Goal: Check status: Check status

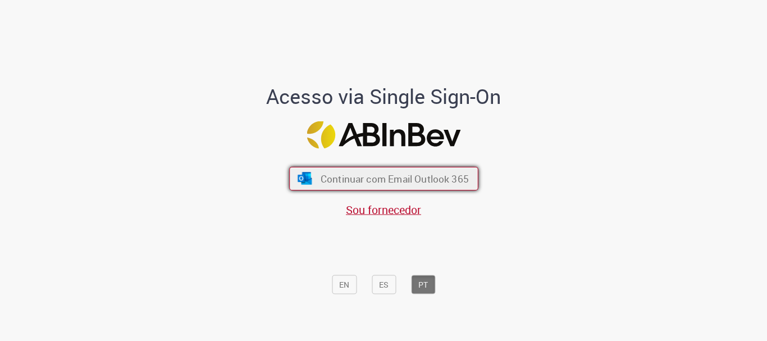
click at [383, 179] on span "Continuar com Email Outlook 365" at bounding box center [394, 178] width 148 height 13
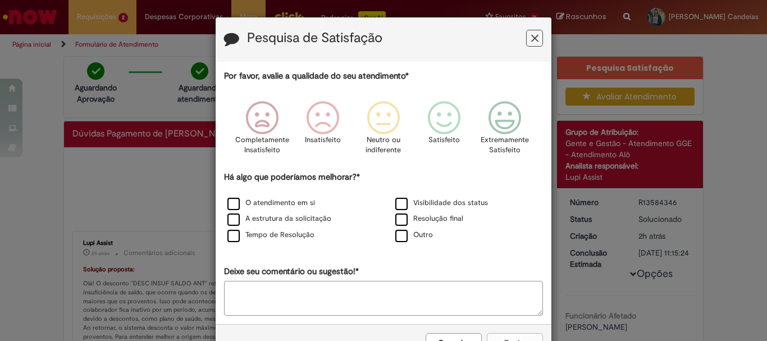
click at [531, 41] on icon "Feedback" at bounding box center [534, 39] width 7 height 12
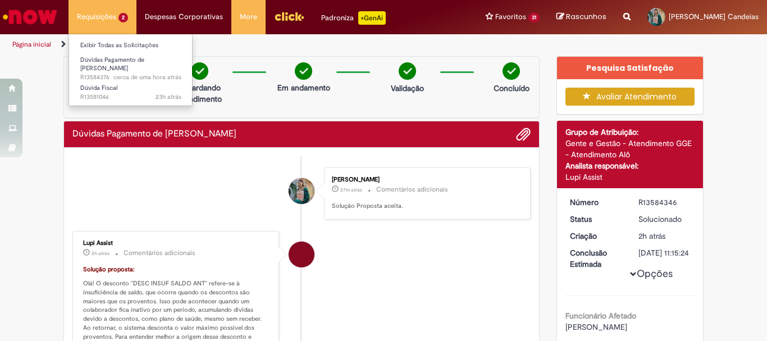
click at [118, 16] on li "Requisições 2 Exibir Todas as Solicitações Dúvidas Pagamento de [PERSON_NAME] c…" at bounding box center [103, 17] width 68 height 34
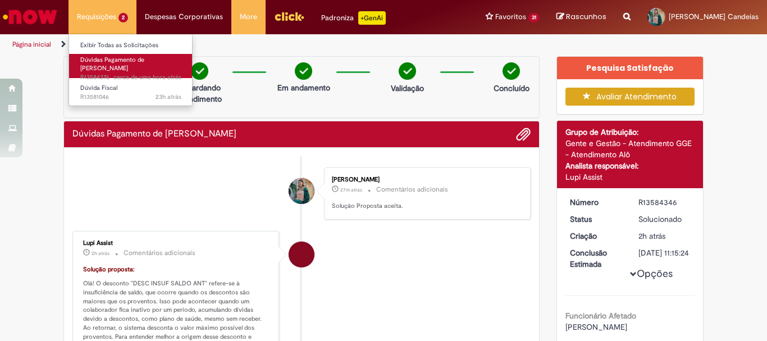
click at [133, 60] on span "Dúvidas Pagamento de [PERSON_NAME]" at bounding box center [112, 64] width 64 height 17
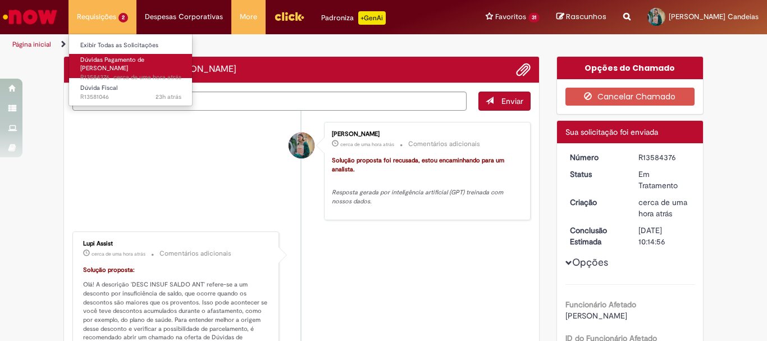
click at [133, 60] on span "Dúvidas Pagamento de [PERSON_NAME]" at bounding box center [112, 64] width 64 height 17
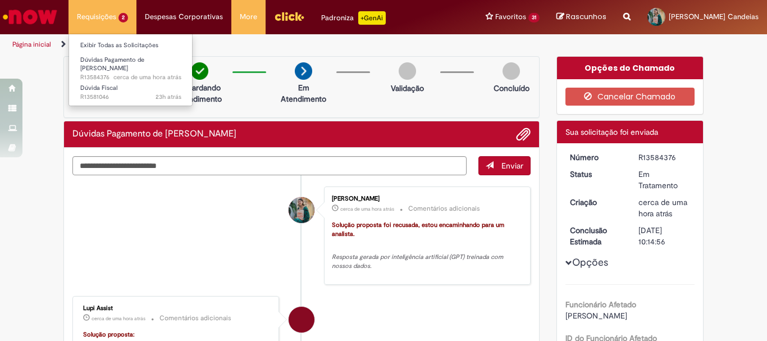
click at [104, 16] on li "Requisições 2 Exibir Todas as Solicitações Dúvidas Pagamento de [PERSON_NAME] c…" at bounding box center [103, 17] width 68 height 34
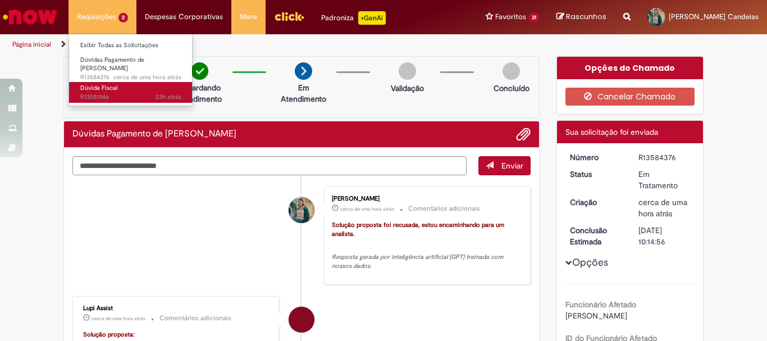
click at [118, 93] on span "23h atrás 23 horas atrás R13581046" at bounding box center [130, 97] width 101 height 9
